Goal: Task Accomplishment & Management: Complete application form

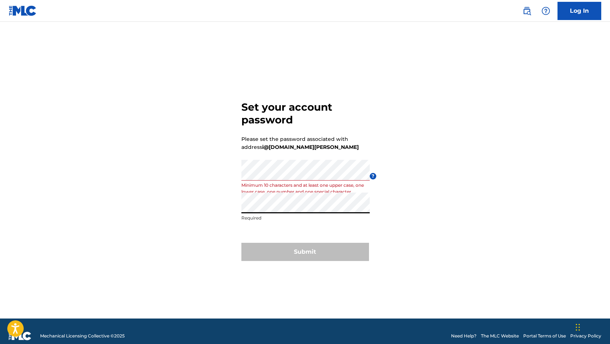
click at [336, 230] on form "Set your account password Please set the password associated with address i@[DO…" at bounding box center [305, 179] width 128 height 279
click at [301, 234] on form "Set your account password Please set the password associated with address i@[DO…" at bounding box center [305, 179] width 128 height 279
click at [319, 252] on div "Submit" at bounding box center [305, 252] width 128 height 18
click at [390, 221] on div "Set your account password Please set the password associated with address i@[DO…" at bounding box center [305, 179] width 510 height 279
click at [387, 228] on div "Set your account password Please set the password associated with address i@[DO…" at bounding box center [305, 179] width 510 height 279
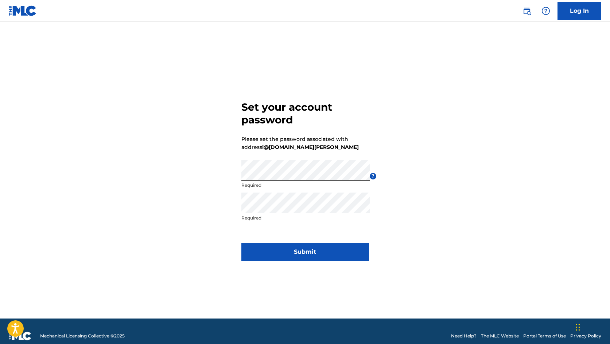
click at [307, 246] on button "Submit" at bounding box center [305, 252] width 128 height 18
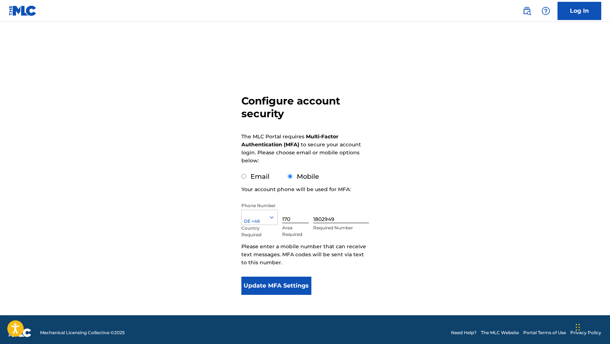
click at [258, 178] on label "Email" at bounding box center [259, 177] width 19 height 8
click at [246, 178] on input "Email" at bounding box center [243, 176] width 5 height 5
radio input "true"
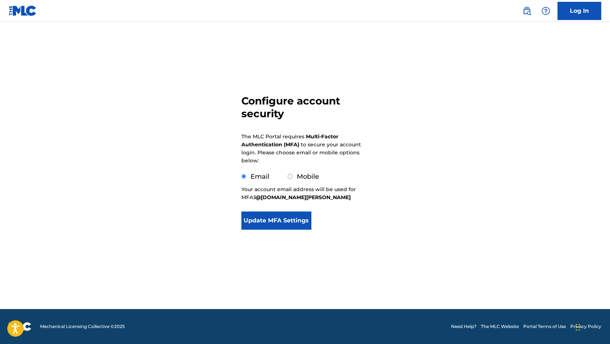
click at [289, 220] on button "Update MFA Settings" at bounding box center [276, 221] width 70 height 18
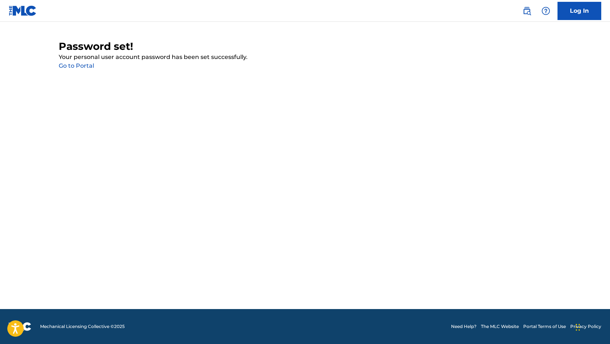
click at [572, 31] on main "Password set! Your personal user account password has been set successfully. Go…" at bounding box center [305, 166] width 610 height 288
click at [575, 12] on link "Log In" at bounding box center [579, 11] width 44 height 18
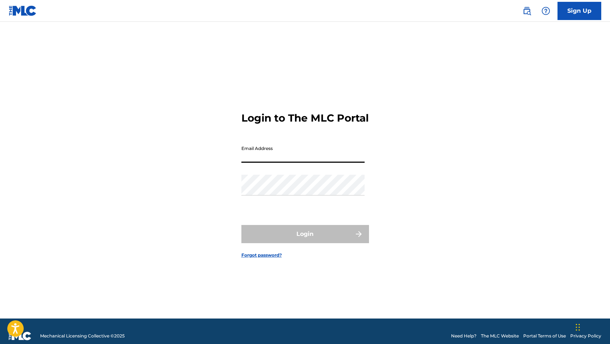
click at [361, 163] on input "Email Address" at bounding box center [302, 152] width 123 height 21
type input "i@[DOMAIN_NAME][PERSON_NAME]"
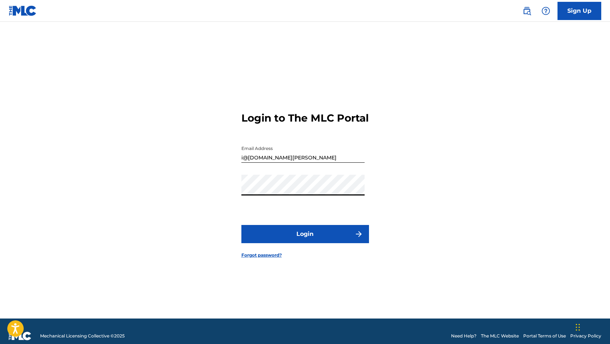
click at [424, 74] on div "Login to The MLC Portal Email Address [EMAIL_ADDRESS][DOMAIN_NAME][PERSON_NAME]…" at bounding box center [305, 179] width 510 height 279
click at [308, 241] on button "Login" at bounding box center [305, 234] width 128 height 18
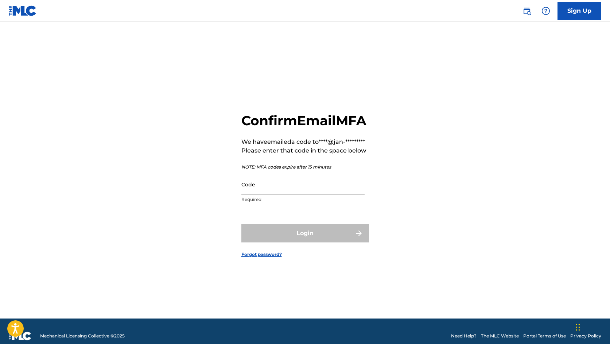
click at [328, 192] on input "Code" at bounding box center [302, 184] width 123 height 21
paste input "926918"
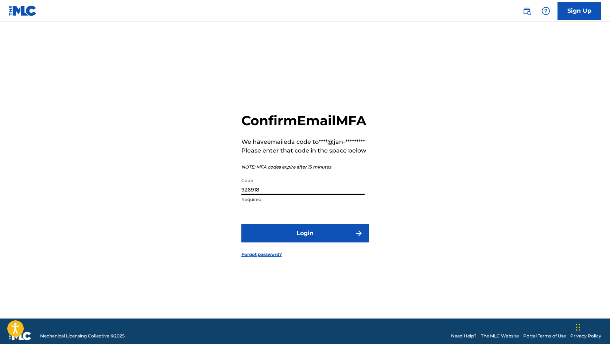
type input "926918"
click at [317, 243] on button "Login" at bounding box center [305, 233] width 128 height 18
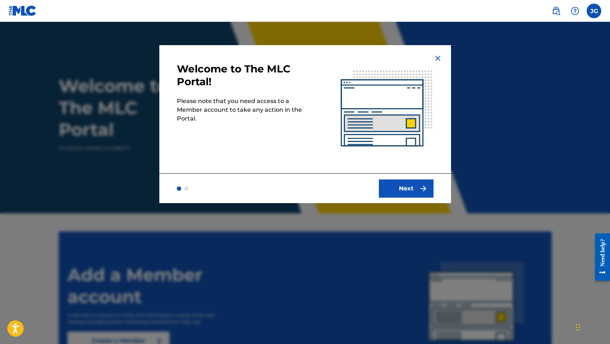
click at [410, 181] on button "Next" at bounding box center [406, 189] width 55 height 18
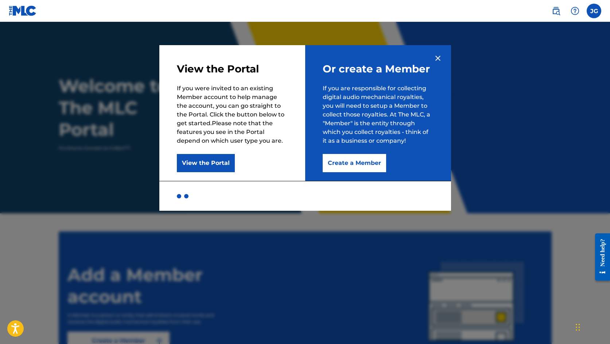
click at [360, 165] on button "Create a Member" at bounding box center [354, 163] width 63 height 18
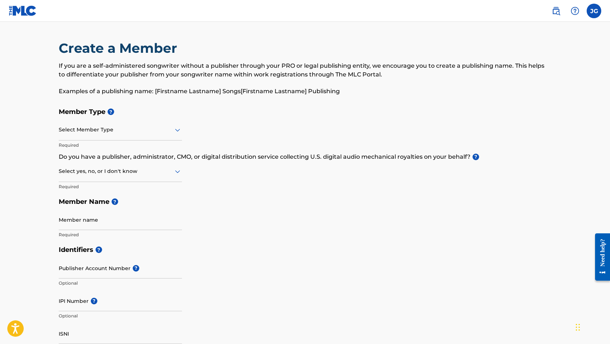
click at [160, 134] on div at bounding box center [120, 129] width 123 height 9
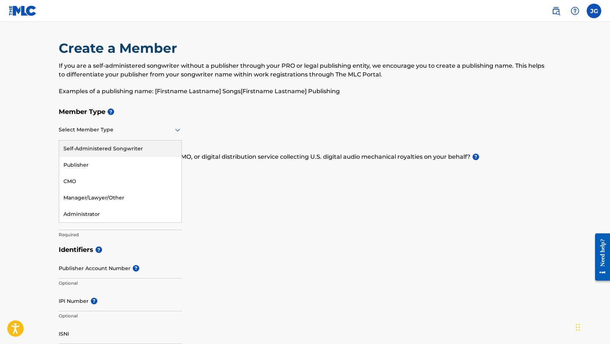
click at [152, 146] on div "Self-Administered Songwriter" at bounding box center [120, 149] width 122 height 16
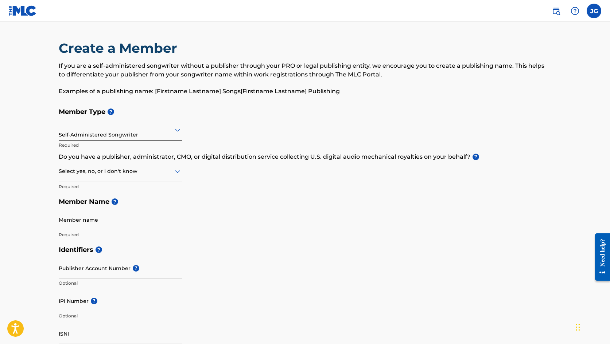
click at [176, 168] on icon at bounding box center [177, 171] width 9 height 9
click at [227, 169] on div "Member Type ? Self-Administered Songwriter Required Do you have a publisher, ad…" at bounding box center [305, 173] width 493 height 138
click at [179, 176] on icon at bounding box center [177, 171] width 9 height 9
click at [241, 184] on div "Member Type ? Self-Administered Songwriter Required Do you have a publisher, ad…" at bounding box center [305, 173] width 493 height 138
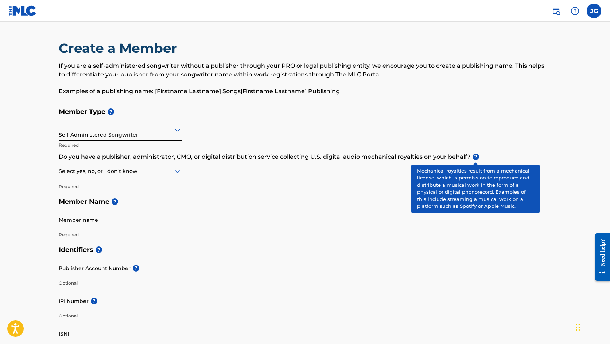
click at [477, 157] on span "?" at bounding box center [475, 157] width 7 height 7
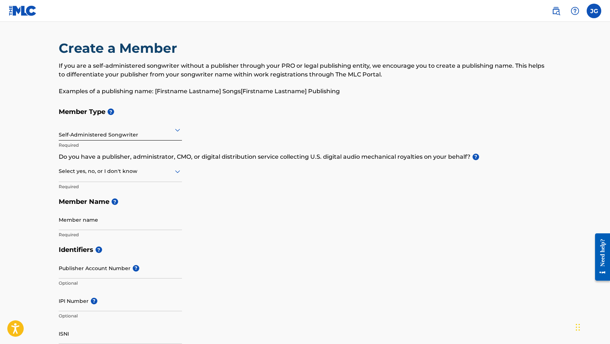
click at [296, 189] on div "Member Type ? Self-Administered Songwriter Required Do you have a publisher, ad…" at bounding box center [305, 173] width 493 height 138
click at [190, 181] on div "Member Type ? Self-Administered Songwriter Required Do you have a publisher, ad…" at bounding box center [305, 173] width 493 height 138
click at [172, 175] on div at bounding box center [120, 171] width 123 height 9
click at [159, 199] on div "No" at bounding box center [120, 207] width 122 height 16
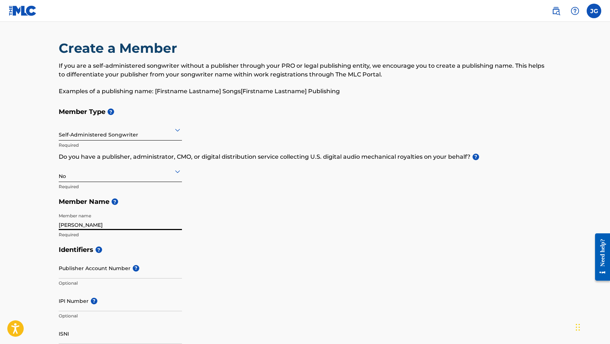
type input "[PERSON_NAME]"
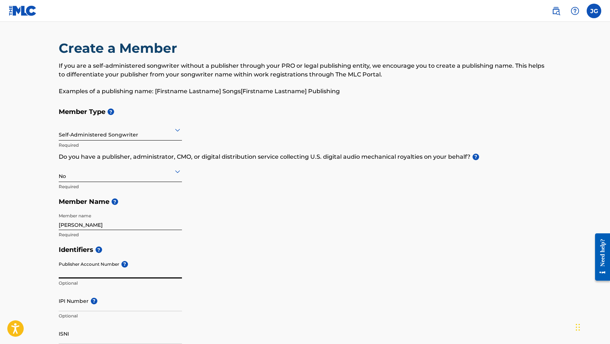
click at [180, 262] on input "Publisher Account Number ?" at bounding box center [120, 268] width 123 height 21
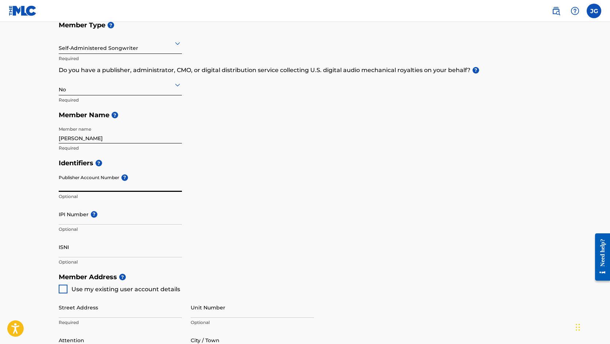
scroll to position [89, 0]
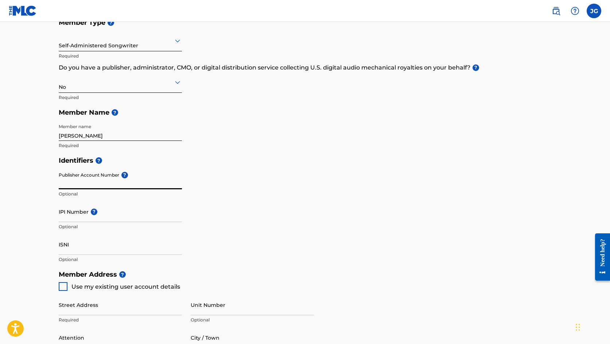
click at [109, 218] on input "IPI Number ?" at bounding box center [120, 212] width 123 height 21
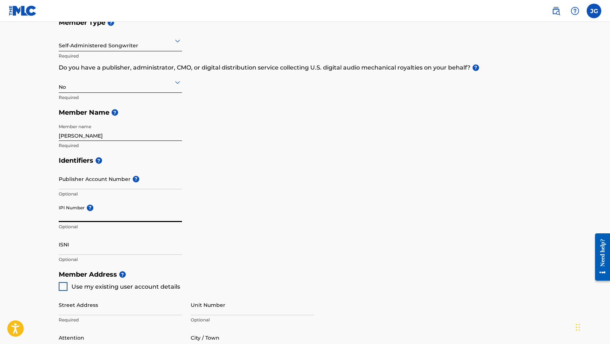
paste input "01307515279"
type input "01307515279"
click at [120, 235] on input "ISNI" at bounding box center [120, 244] width 123 height 21
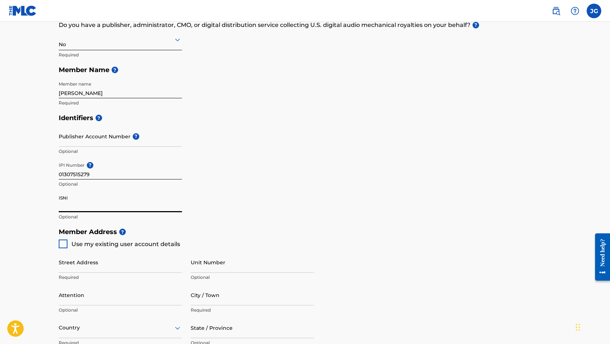
scroll to position [132, 0]
click at [129, 243] on span "Use my existing user account details" at bounding box center [125, 244] width 109 height 7
type input "[PERSON_NAME] Str"
type input "[PERSON_NAME]"
type input "RP"
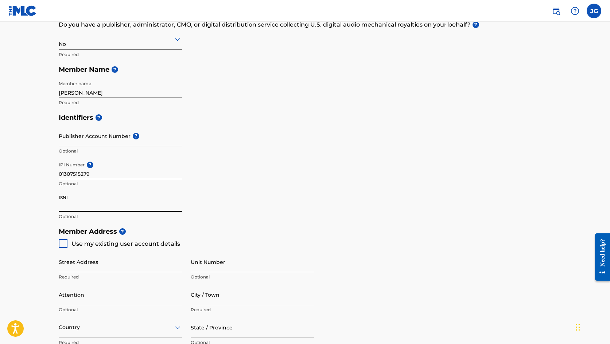
type input "55595"
type input "170"
type input "1802949"
type input "i@[DOMAIN_NAME][PERSON_NAME]"
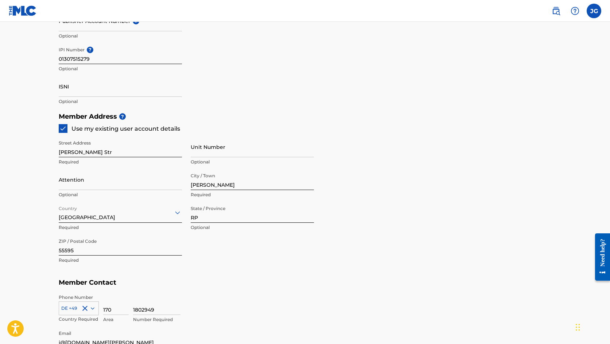
scroll to position [253, 0]
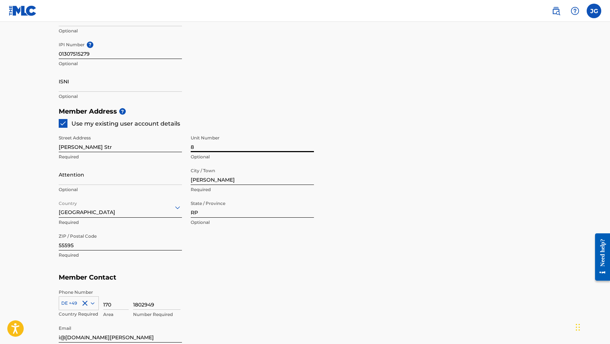
type input "8"
click at [313, 228] on div "State / Province RP Optional" at bounding box center [252, 213] width 123 height 33
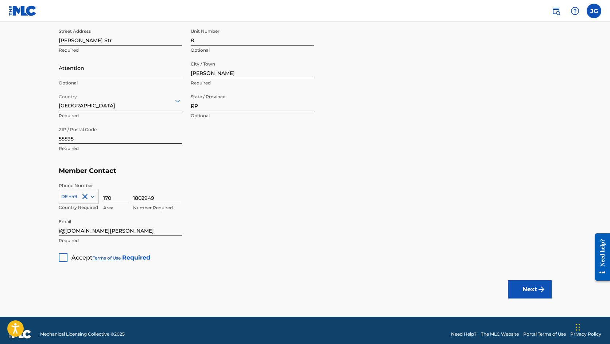
scroll to position [361, 0]
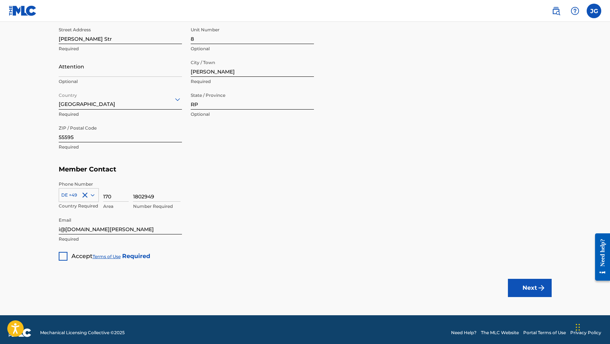
click at [69, 257] on div "Accept Terms of Use Required" at bounding box center [104, 254] width 91 height 14
click at [64, 254] on div at bounding box center [63, 256] width 9 height 9
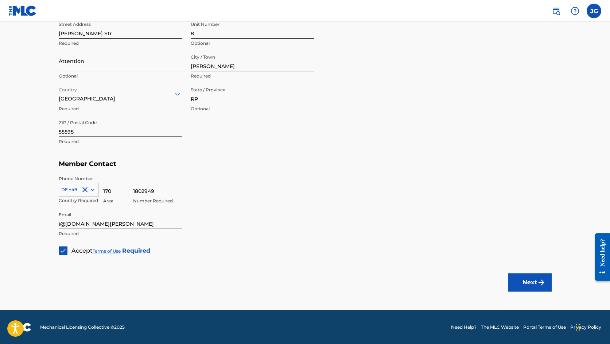
scroll to position [366, 0]
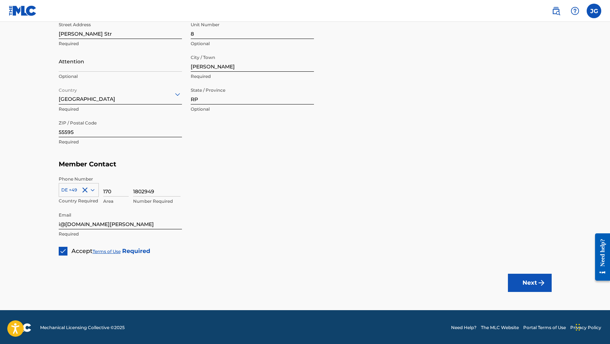
click at [519, 277] on button "Next" at bounding box center [530, 283] width 44 height 18
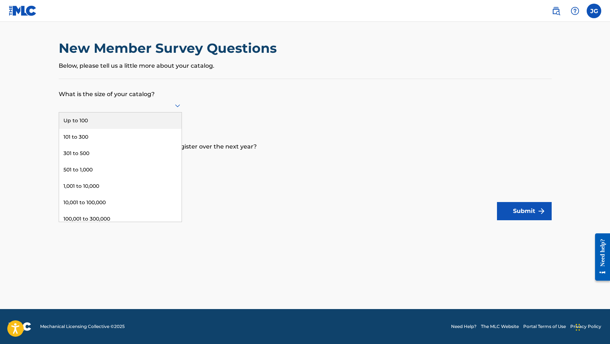
click at [178, 108] on icon at bounding box center [177, 106] width 5 height 3
click at [164, 126] on div "Up to 100" at bounding box center [120, 121] width 122 height 16
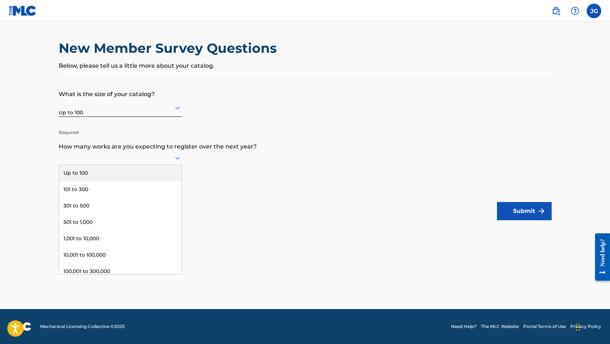
click at [171, 162] on div at bounding box center [120, 157] width 123 height 9
click at [161, 176] on div "Up to 100" at bounding box center [120, 173] width 122 height 16
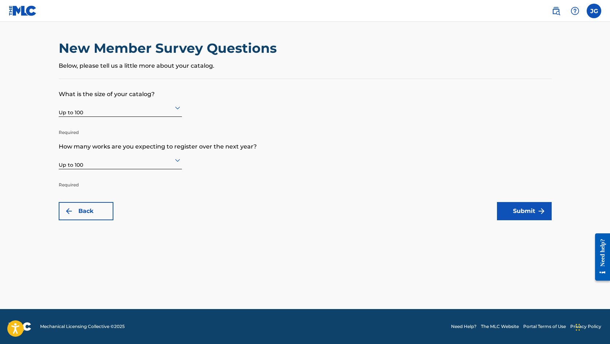
click at [533, 216] on button "Submit" at bounding box center [524, 211] width 55 height 18
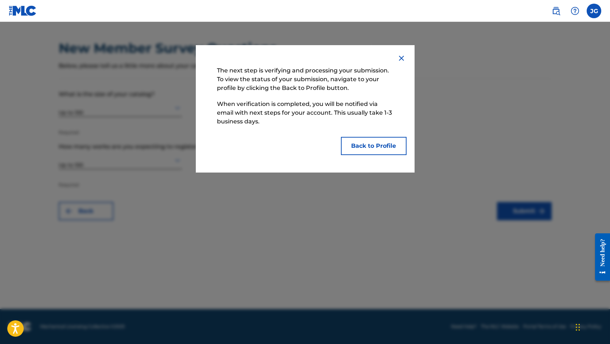
click at [383, 142] on button "Back to Profile" at bounding box center [374, 146] width 66 height 18
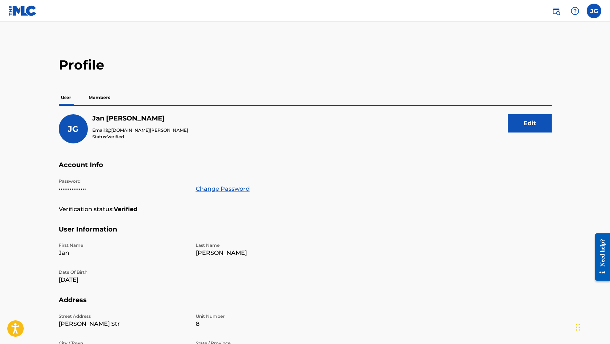
click at [110, 93] on p "Members" at bounding box center [99, 97] width 26 height 15
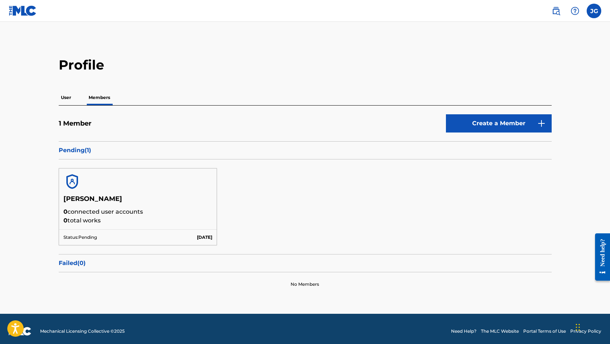
click at [167, 214] on p "0 connected user accounts" at bounding box center [137, 212] width 149 height 9
click at [91, 60] on h2 "Profile" at bounding box center [305, 65] width 493 height 16
click at [66, 100] on p "User" at bounding box center [66, 97] width 15 height 15
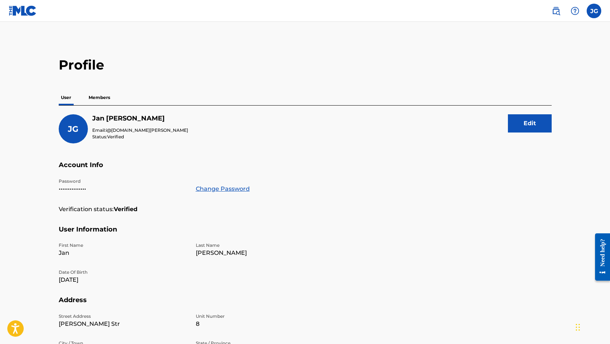
click at [595, 11] on label at bounding box center [593, 11] width 15 height 15
click at [594, 11] on input "[PERSON_NAME] [PERSON_NAME] i@[DOMAIN_NAME][PERSON_NAME] Notification Preferenc…" at bounding box center [594, 11] width 0 height 0
click at [520, 90] on link "Profile" at bounding box center [522, 90] width 15 height 7
drag, startPoint x: 14, startPoint y: 147, endPoint x: 48, endPoint y: 141, distance: 34.5
click at [15, 146] on main "Profile User Members [PERSON_NAME] [PERSON_NAME] Email: [EMAIL_ADDRESS][DOMAIN_…" at bounding box center [305, 239] width 610 height 434
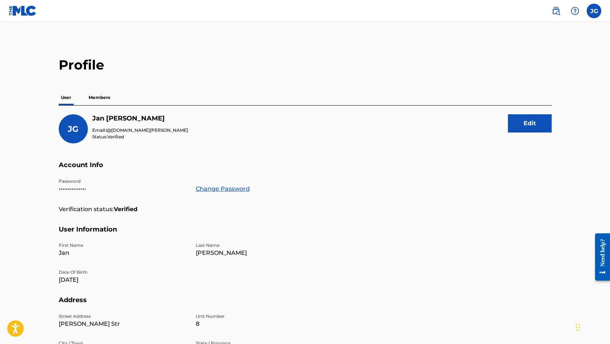
click at [89, 129] on div "[PERSON_NAME] [PERSON_NAME] Email: [EMAIL_ADDRESS][DOMAIN_NAME][PERSON_NAME] St…" at bounding box center [123, 128] width 129 height 29
click at [74, 134] on div "JG" at bounding box center [73, 128] width 29 height 29
click at [20, 11] on img at bounding box center [23, 10] width 28 height 11
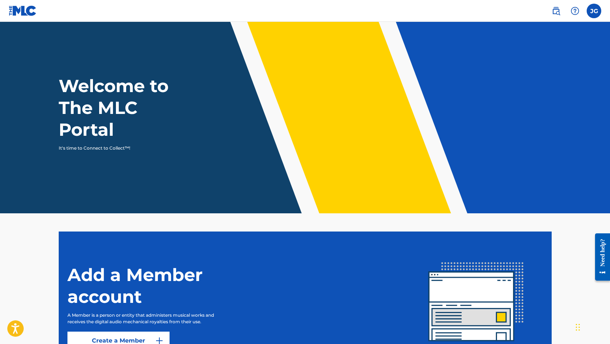
click at [555, 12] on img at bounding box center [555, 11] width 9 height 9
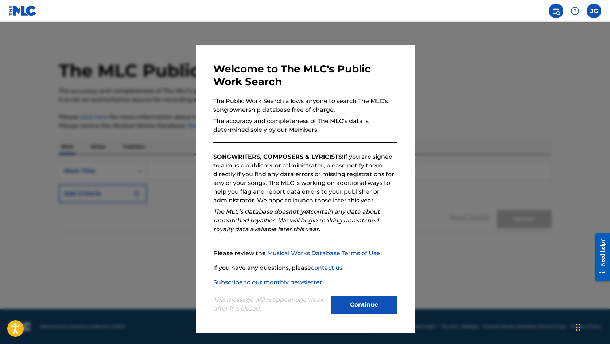
click at [371, 311] on button "Continue" at bounding box center [364, 305] width 66 height 18
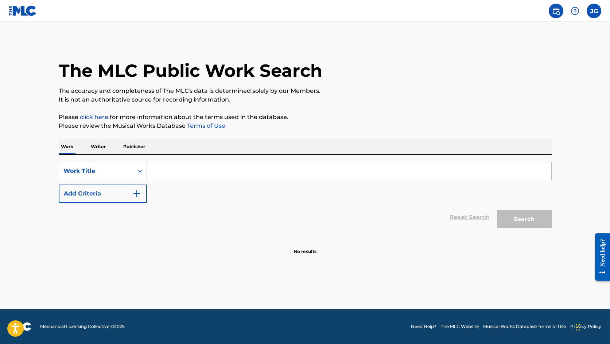
click at [262, 205] on div "Reset Search Search" at bounding box center [305, 217] width 493 height 29
click at [131, 167] on div "Work Title" at bounding box center [96, 171] width 74 height 14
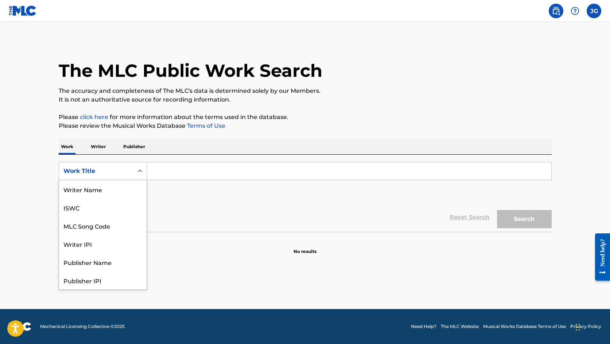
scroll to position [36, 0]
click at [190, 220] on div "Reset Search Search" at bounding box center [305, 217] width 493 height 29
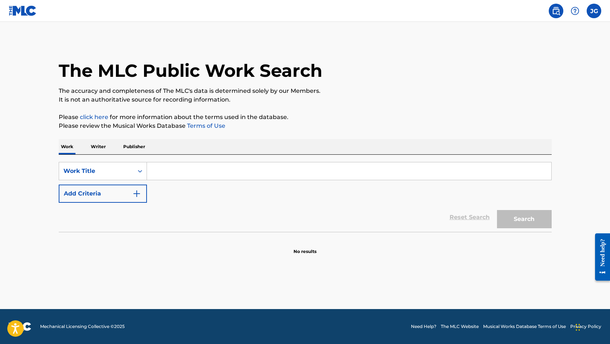
click at [180, 172] on input "Search Form" at bounding box center [349, 171] width 404 height 17
click at [91, 159] on div "SearchWithCriteriaa5c5cabf-a6f2-442b-b89b-c576d0b08211 Work Title Add Criteria …" at bounding box center [305, 193] width 493 height 77
click at [100, 150] on p "Writer" at bounding box center [98, 146] width 19 height 15
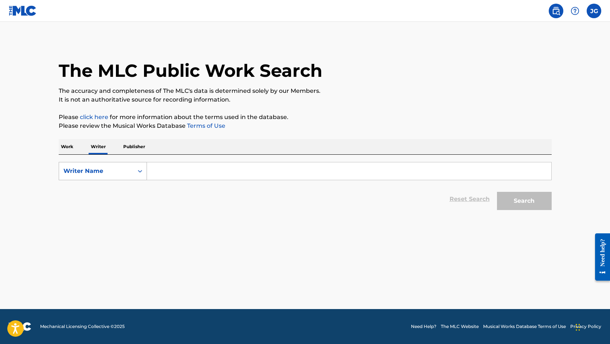
click at [98, 176] on div "Writer Name" at bounding box center [96, 171] width 74 height 14
click at [164, 174] on input "Search Form" at bounding box center [349, 171] width 404 height 17
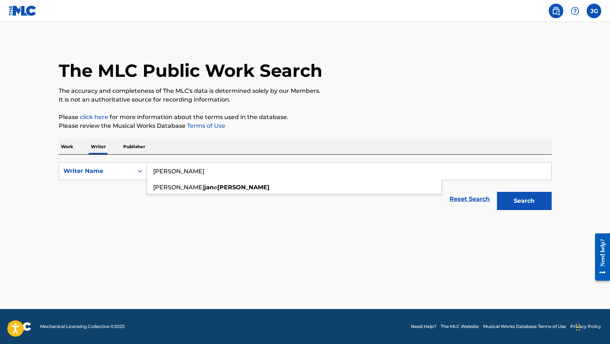
type input "[PERSON_NAME]"
click at [524, 201] on button "Search" at bounding box center [524, 201] width 55 height 18
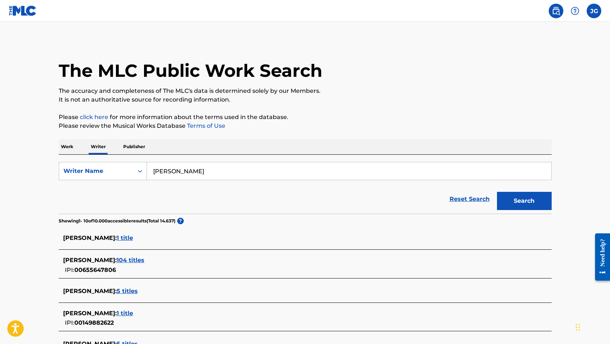
click at [74, 148] on p "Work" at bounding box center [67, 146] width 17 height 15
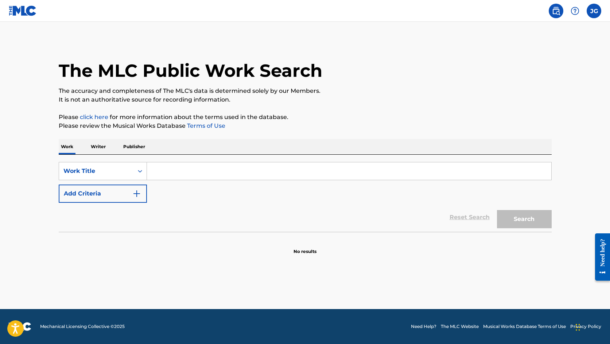
click at [154, 171] on input "Search Form" at bounding box center [349, 171] width 404 height 17
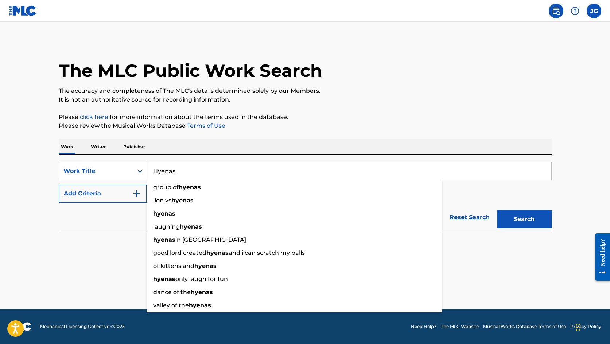
type input "Hyenas"
click at [524, 219] on button "Search" at bounding box center [524, 219] width 55 height 18
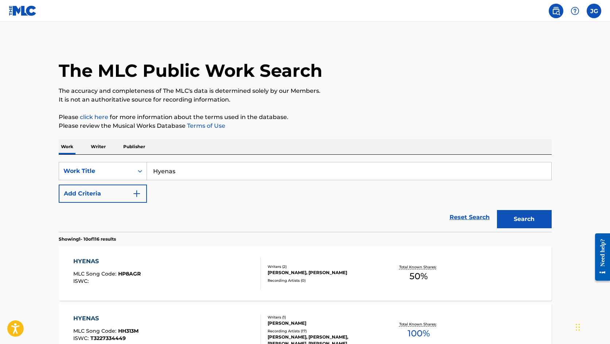
click at [138, 150] on p "Publisher" at bounding box center [134, 146] width 26 height 15
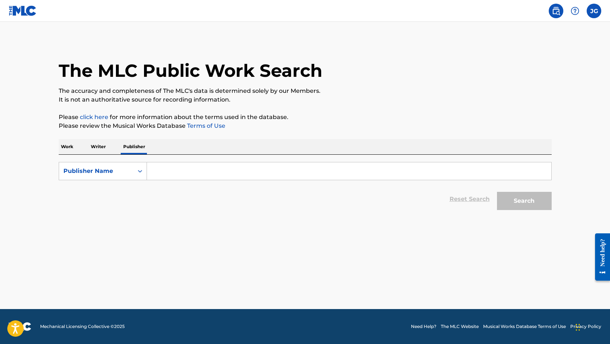
click at [73, 148] on p "Work" at bounding box center [67, 146] width 17 height 15
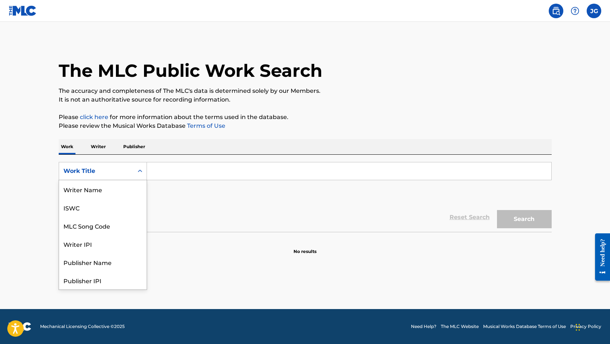
click at [97, 169] on div "Work Title" at bounding box center [96, 171] width 66 height 9
click at [101, 245] on div "Publisher IPI" at bounding box center [102, 244] width 87 height 18
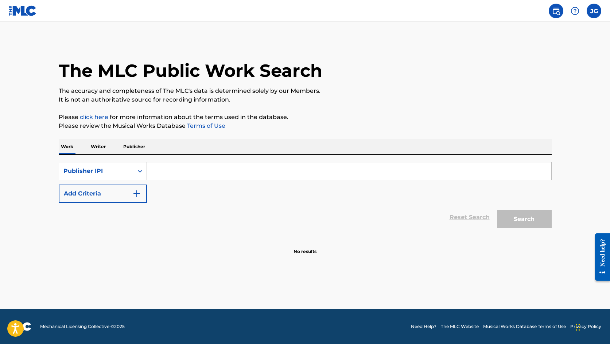
click at [196, 172] on input "Search Form" at bounding box center [349, 171] width 404 height 17
paste input "01307515279"
type input "01307515279"
click at [524, 219] on button "Search" at bounding box center [524, 219] width 55 height 18
click at [102, 195] on button "Add Criteria" at bounding box center [103, 194] width 88 height 18
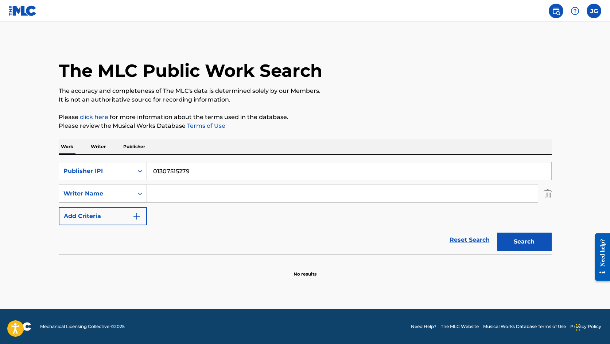
click at [123, 194] on div "Writer Name" at bounding box center [96, 194] width 66 height 9
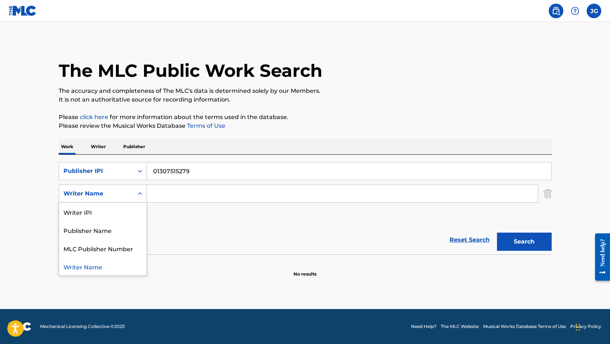
click at [164, 189] on input "Search Form" at bounding box center [342, 193] width 391 height 17
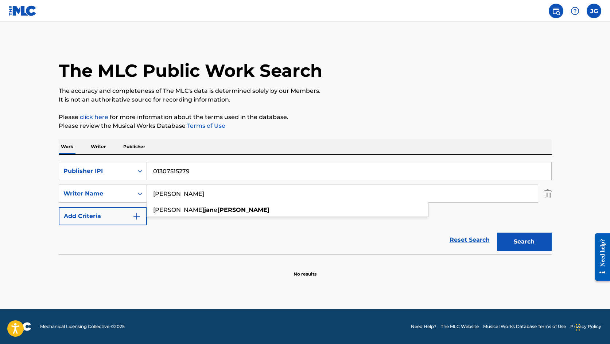
type input "[PERSON_NAME]"
click at [524, 242] on button "Search" at bounding box center [524, 242] width 55 height 18
click at [573, 12] on img at bounding box center [574, 11] width 9 height 9
click at [556, 13] on img at bounding box center [555, 11] width 9 height 9
click at [576, 18] on nav "JG [PERSON_NAME] [PERSON_NAME] i@[DOMAIN_NAME][PERSON_NAME] Notification Prefer…" at bounding box center [305, 11] width 610 height 22
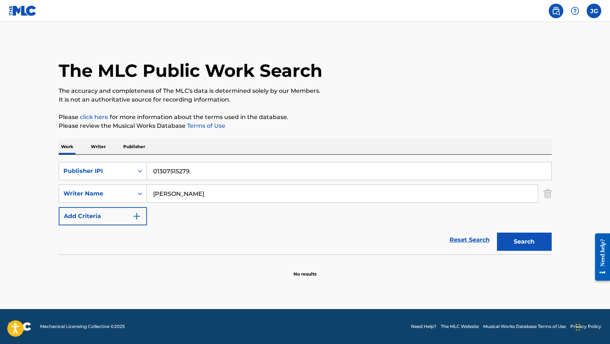
click at [575, 14] on img at bounding box center [574, 11] width 9 height 9
click at [575, 49] on p "View portal intro" at bounding box center [575, 47] width 62 height 17
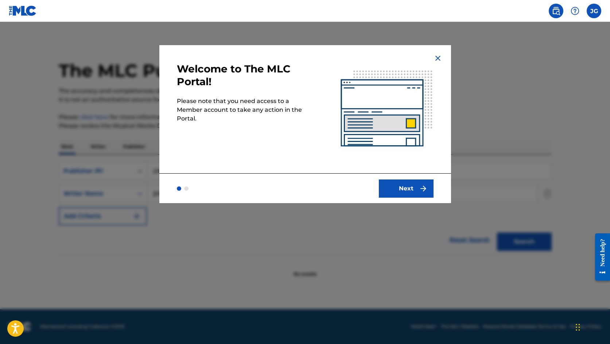
click at [386, 184] on button "Next" at bounding box center [406, 189] width 55 height 18
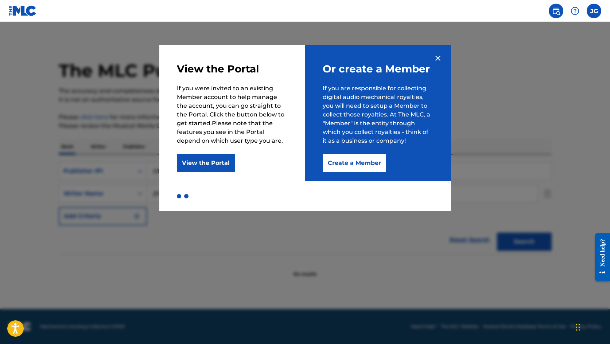
click at [204, 158] on button "View the Portal" at bounding box center [206, 163] width 58 height 18
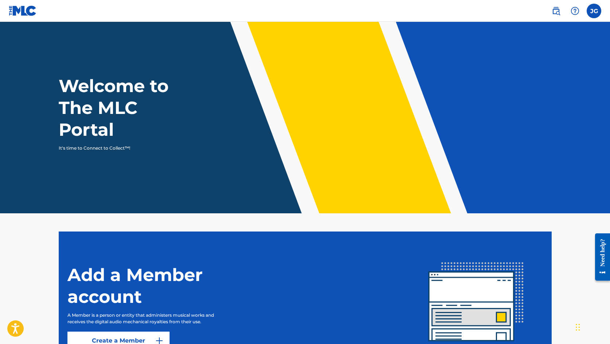
click at [129, 94] on h1 "Welcome to The MLC Portal" at bounding box center [127, 108] width 136 height 66
click at [110, 148] on p "It's time to Connect to Collect™!" at bounding box center [122, 148] width 126 height 7
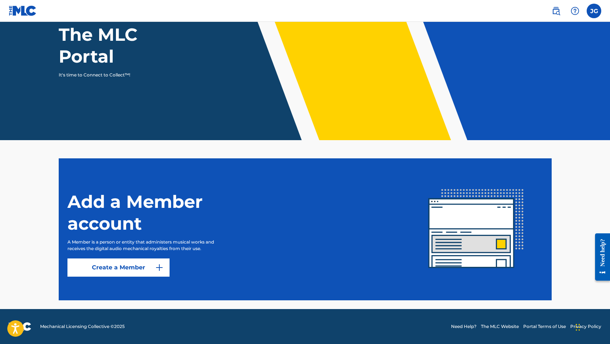
scroll to position [73, 0]
